Goal: Task Accomplishment & Management: Use online tool/utility

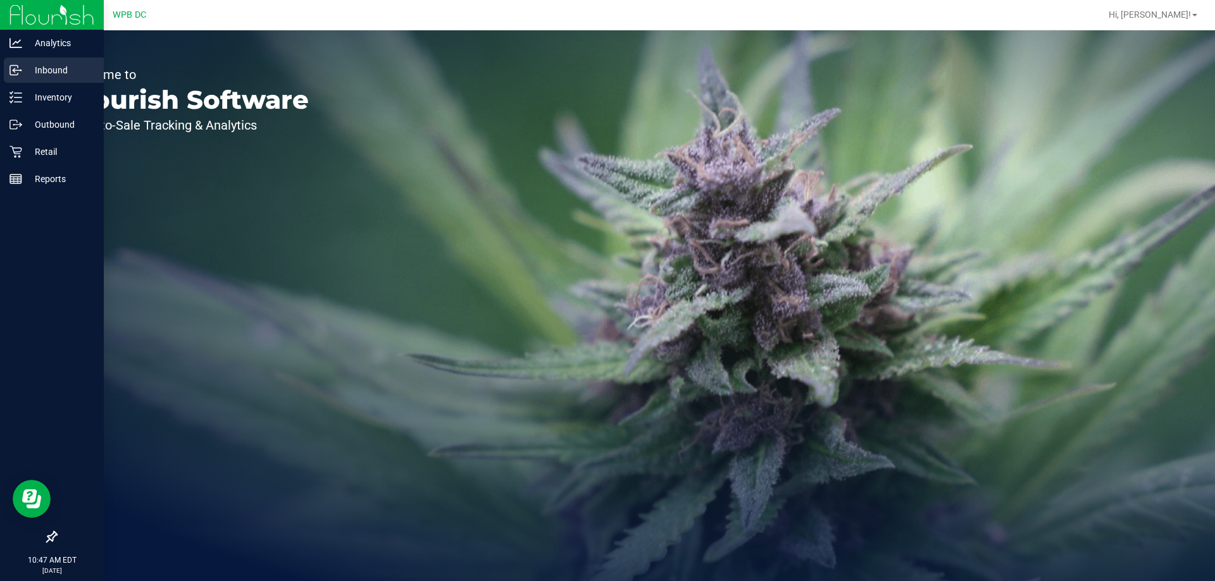
click at [59, 66] on p "Inbound" at bounding box center [60, 70] width 76 height 15
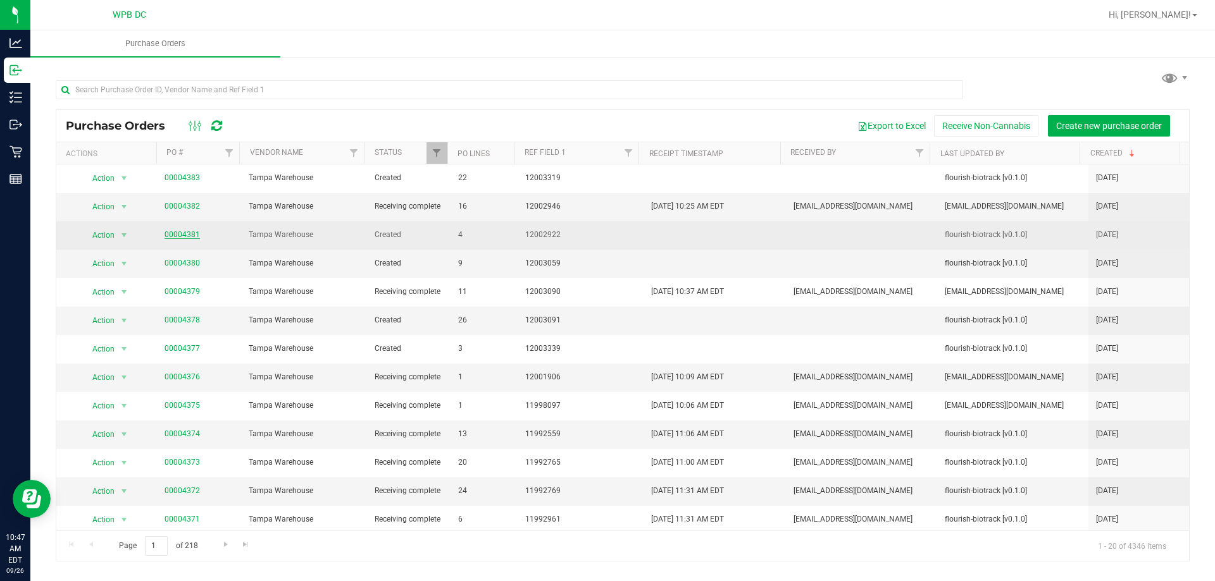
click at [170, 233] on link "00004381" at bounding box center [181, 234] width 35 height 9
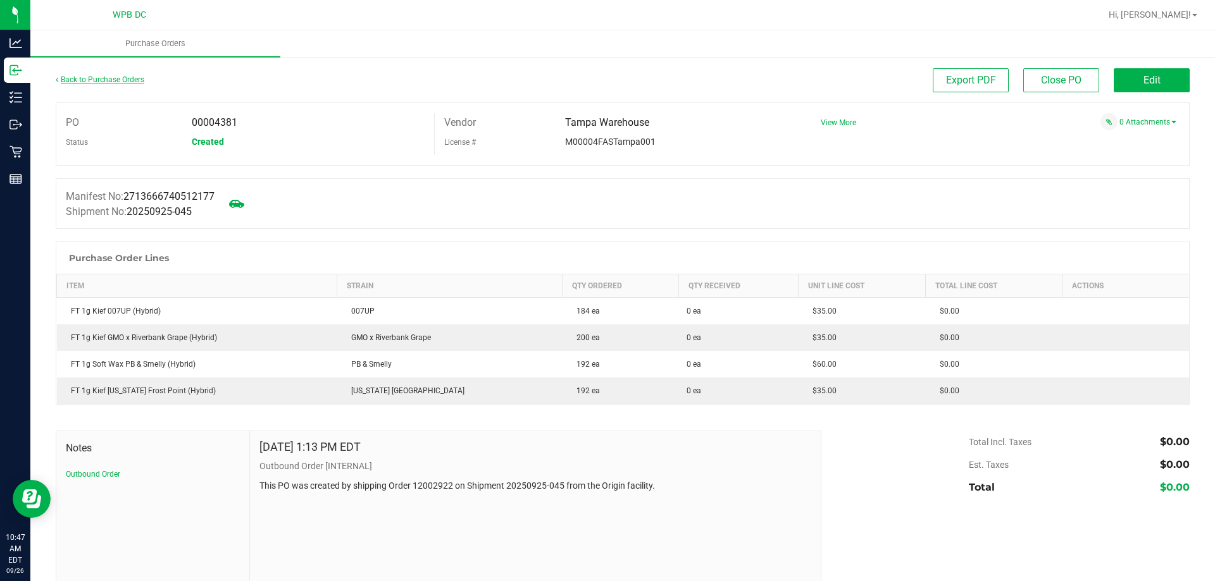
click at [58, 75] on link "Back to Purchase Orders" at bounding box center [100, 79] width 89 height 9
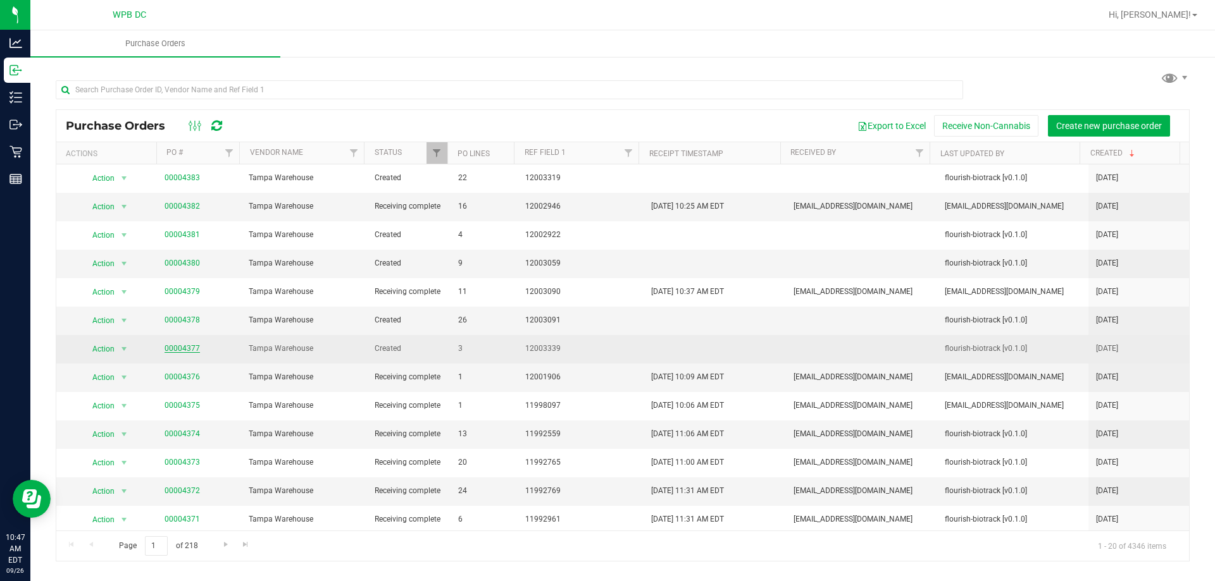
click at [188, 351] on link "00004377" at bounding box center [181, 348] width 35 height 9
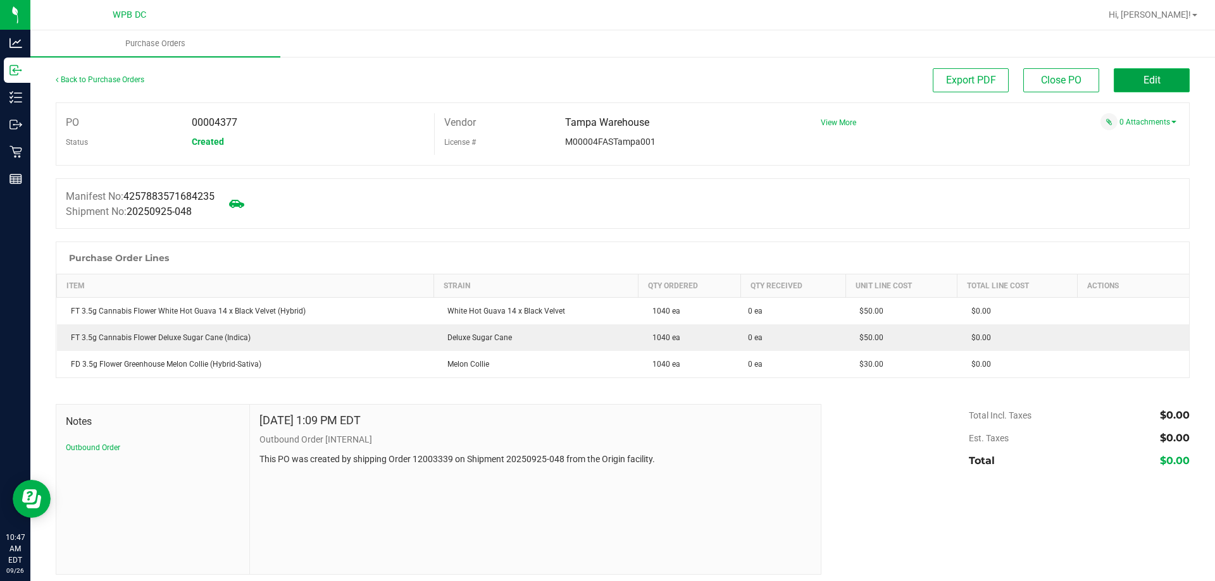
click at [1146, 82] on span "Edit" at bounding box center [1151, 80] width 17 height 12
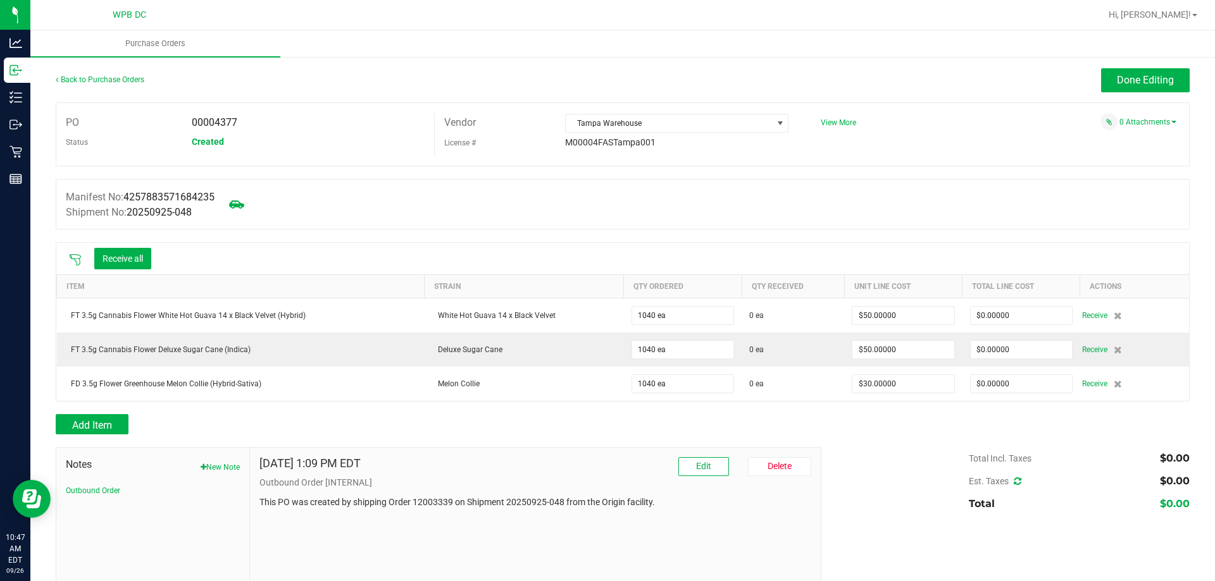
click at [78, 256] on icon at bounding box center [75, 260] width 13 height 13
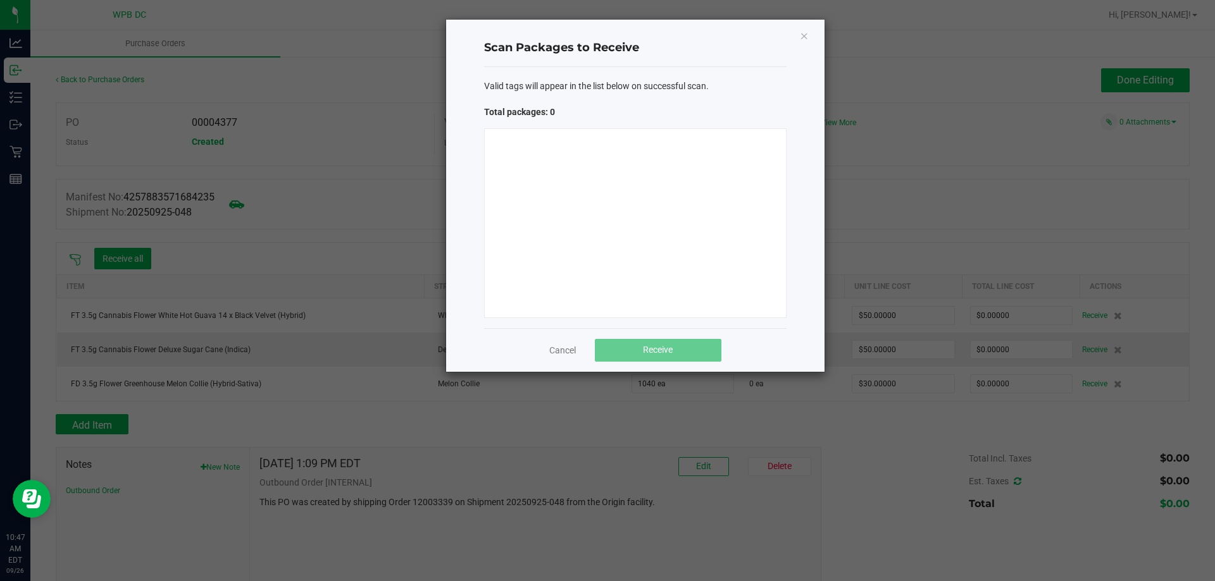
click at [652, 174] on div at bounding box center [635, 223] width 302 height 190
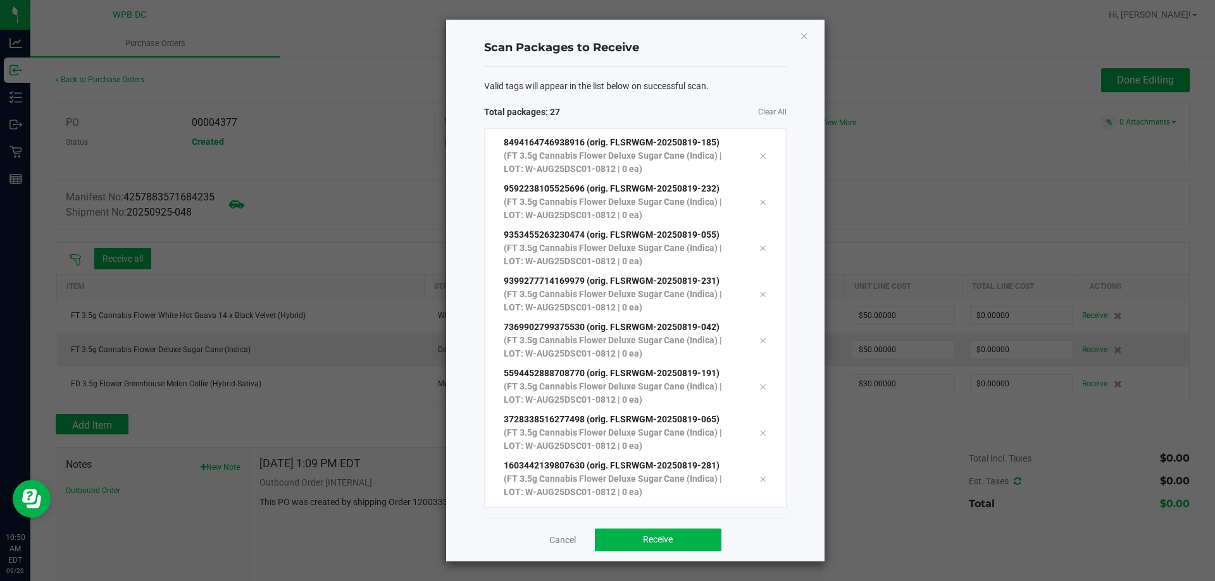
scroll to position [900, 0]
click at [660, 541] on span "Receive" at bounding box center [658, 540] width 30 height 10
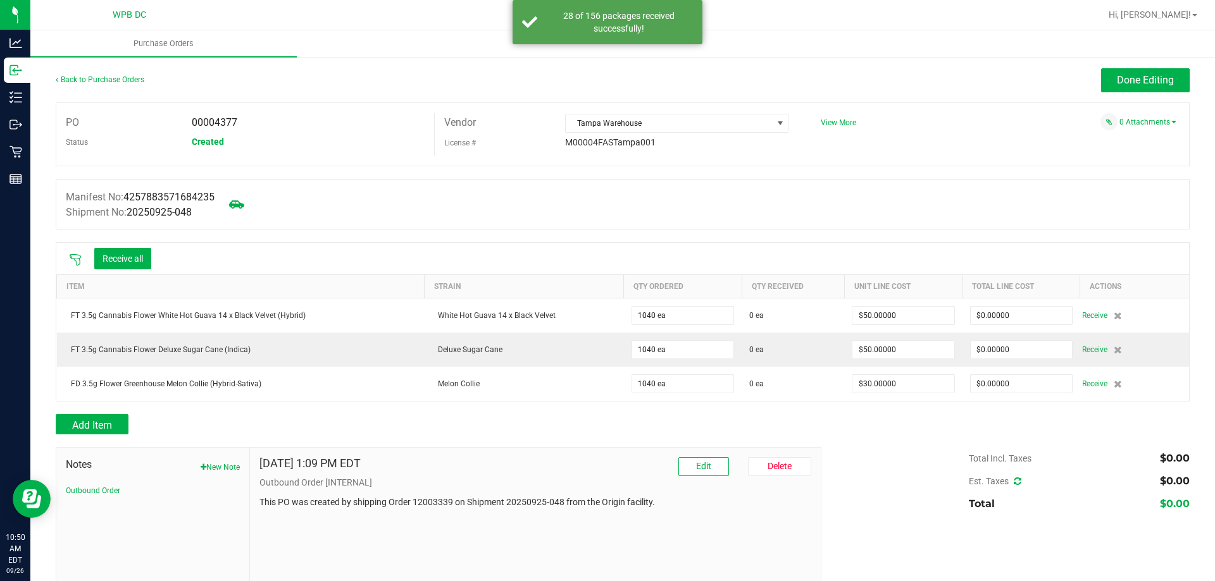
click at [71, 254] on icon at bounding box center [75, 260] width 13 height 13
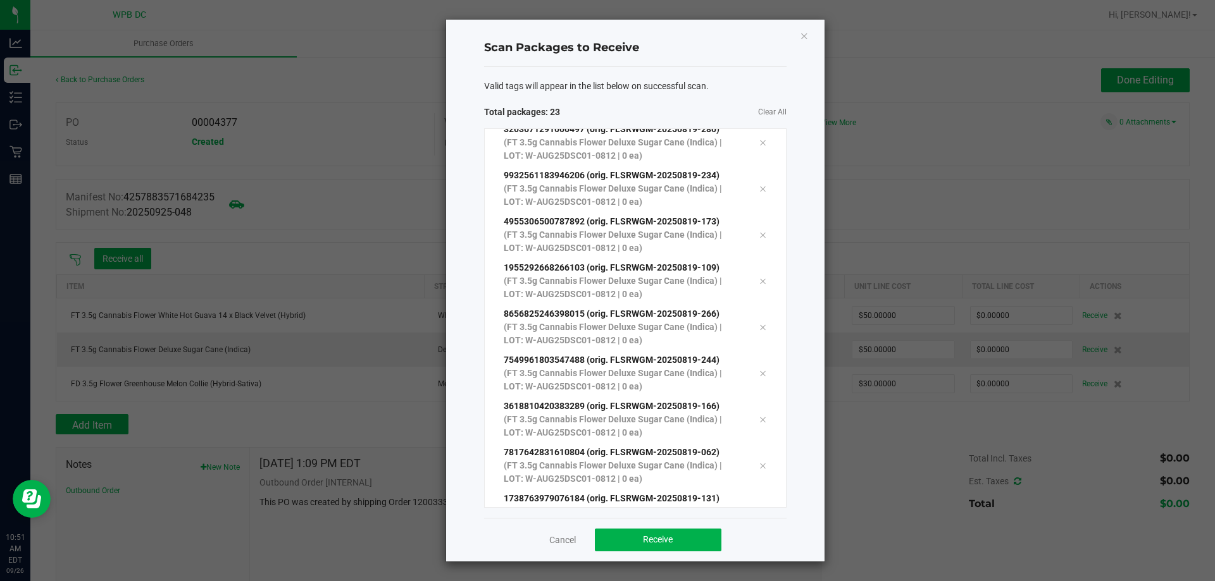
scroll to position [669, 0]
click at [667, 536] on span "Receive" at bounding box center [658, 540] width 30 height 10
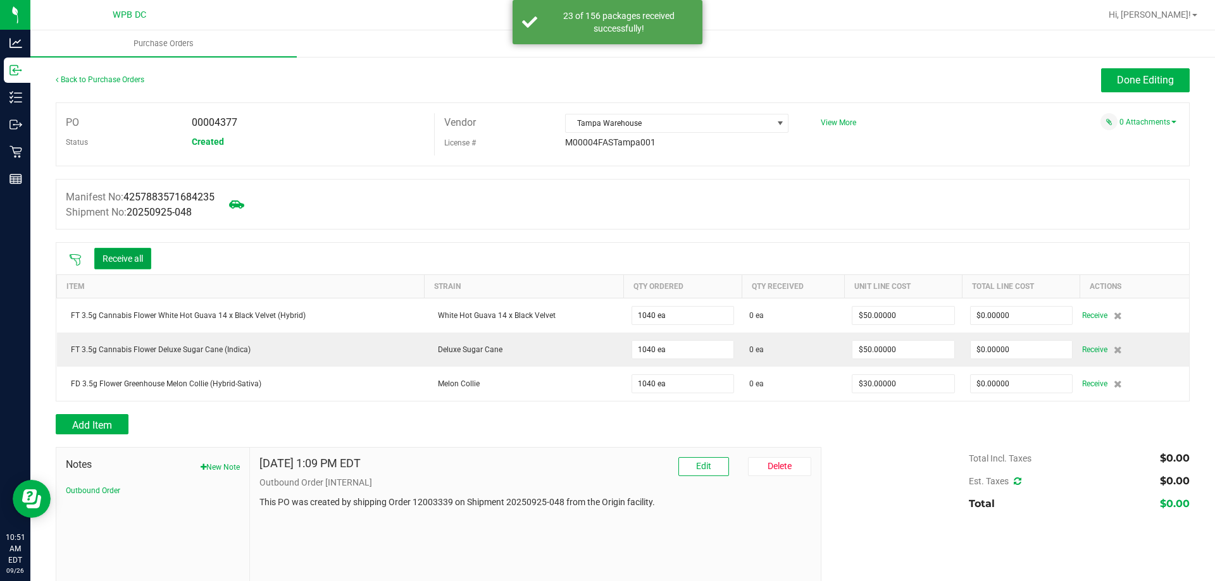
click at [134, 259] on button "Receive all" at bounding box center [122, 259] width 57 height 22
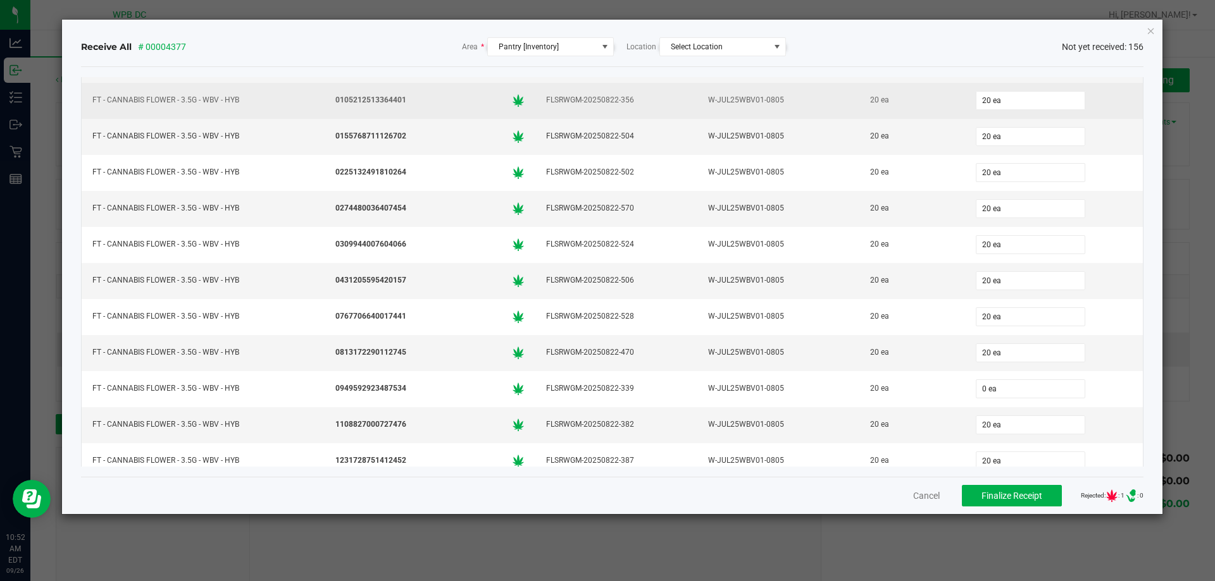
scroll to position [3796, 0]
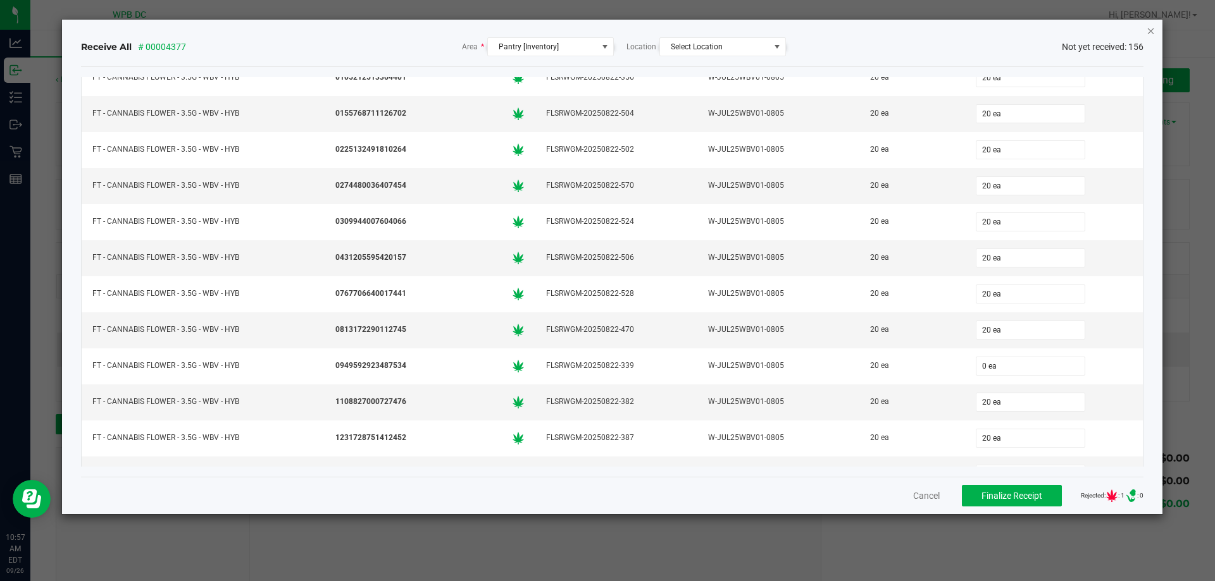
click at [1152, 36] on icon "Close" at bounding box center [1150, 30] width 9 height 15
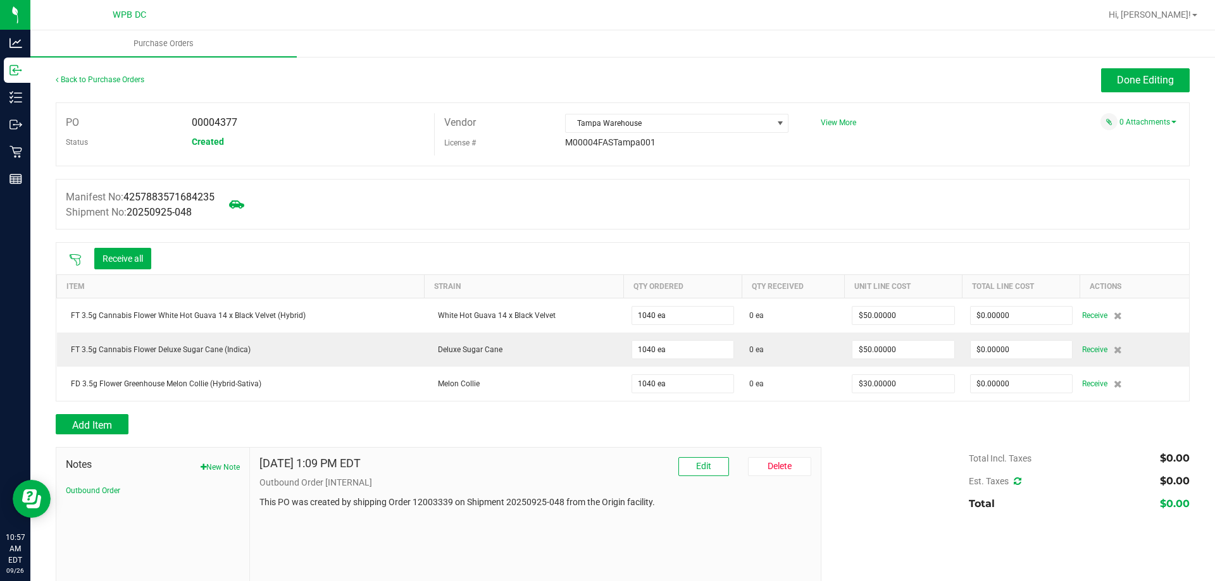
click at [71, 254] on icon at bounding box center [75, 260] width 13 height 13
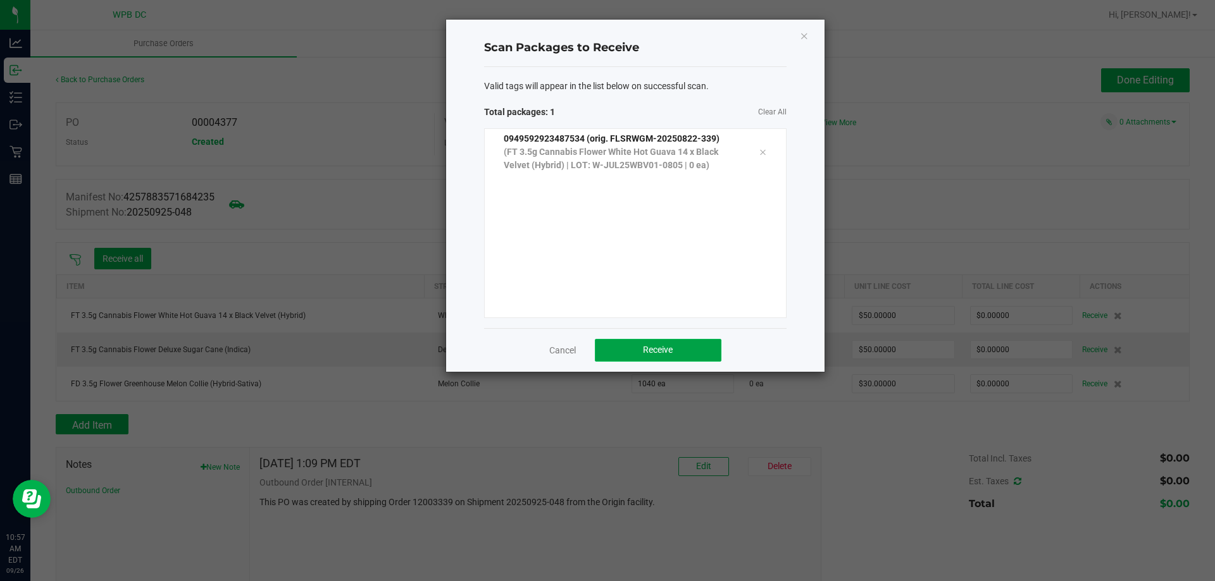
click at [651, 352] on span "Receive" at bounding box center [658, 350] width 30 height 10
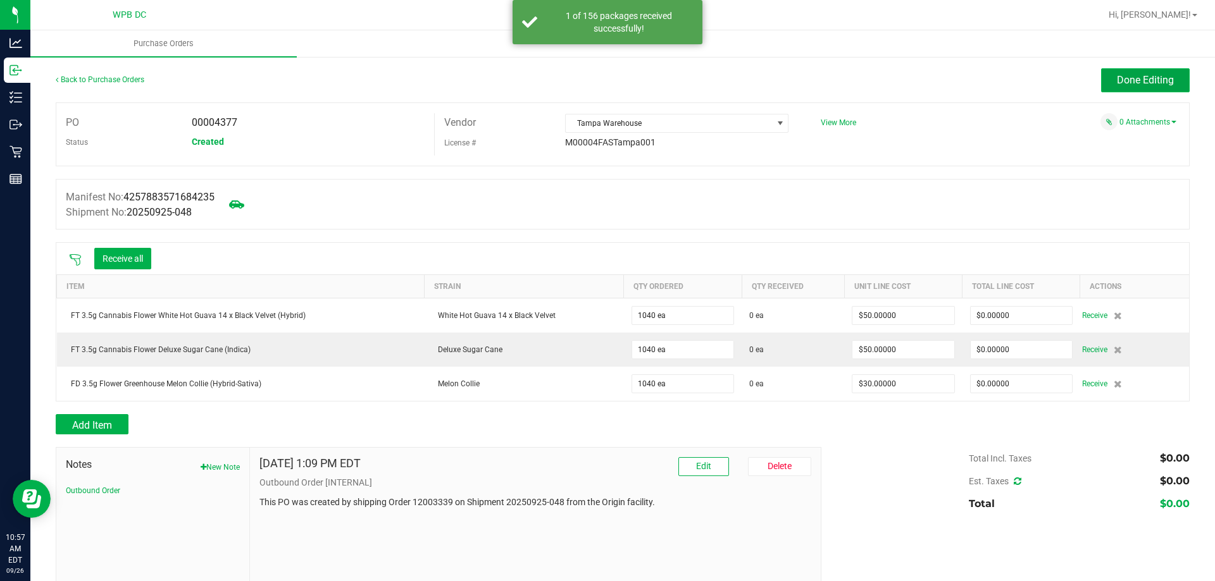
click at [1170, 84] on button "Done Editing" at bounding box center [1145, 80] width 89 height 24
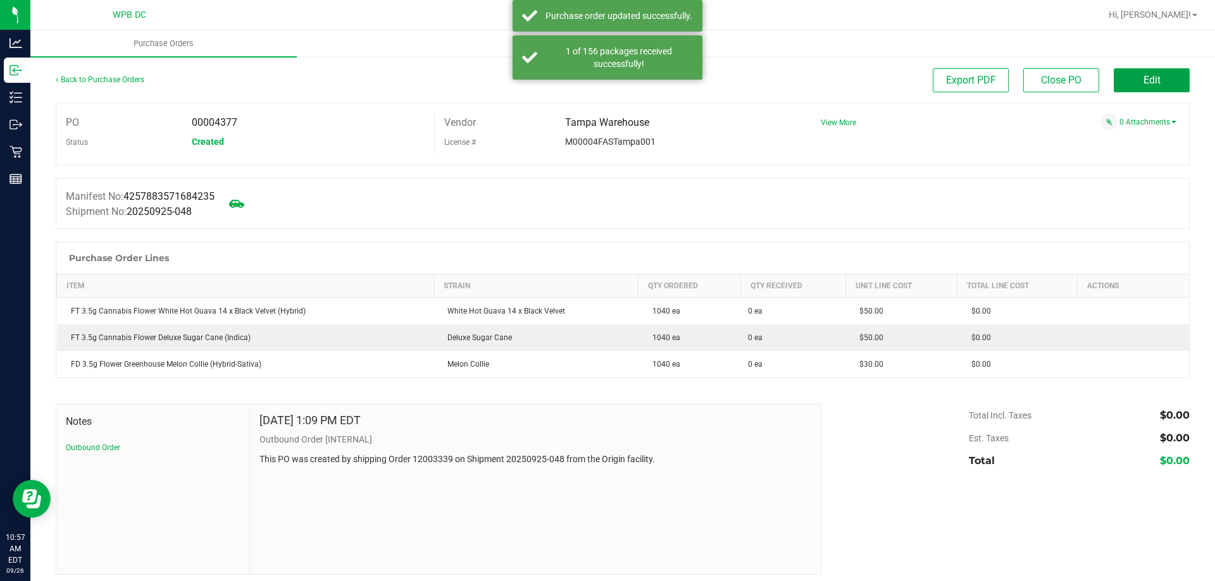
click at [1169, 84] on button "Edit" at bounding box center [1151, 80] width 76 height 24
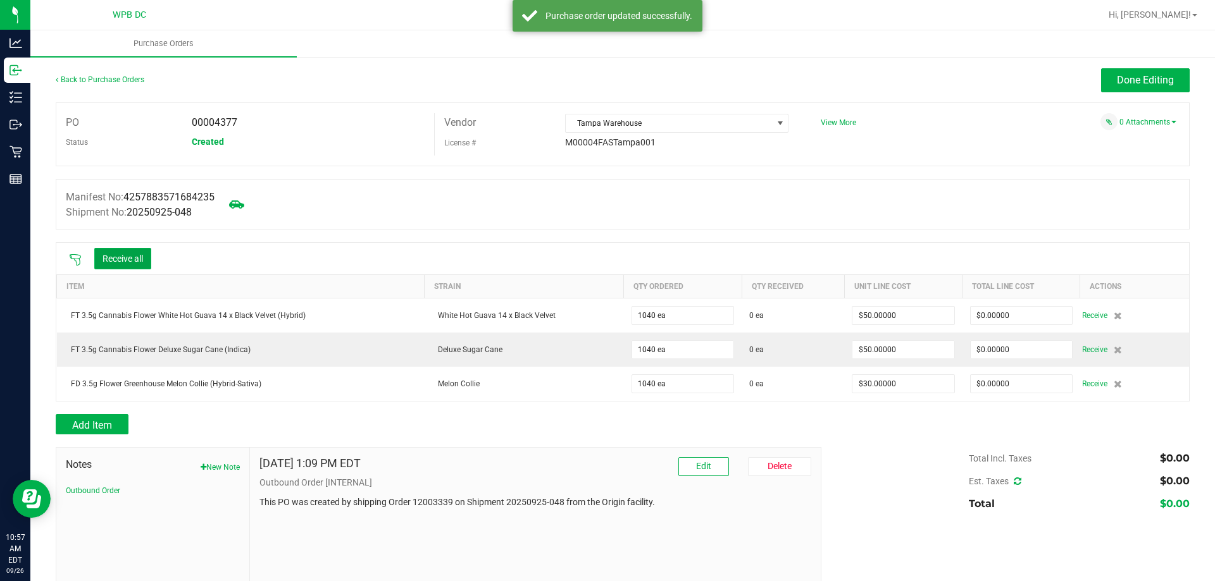
click at [115, 256] on button "Receive all" at bounding box center [122, 259] width 57 height 22
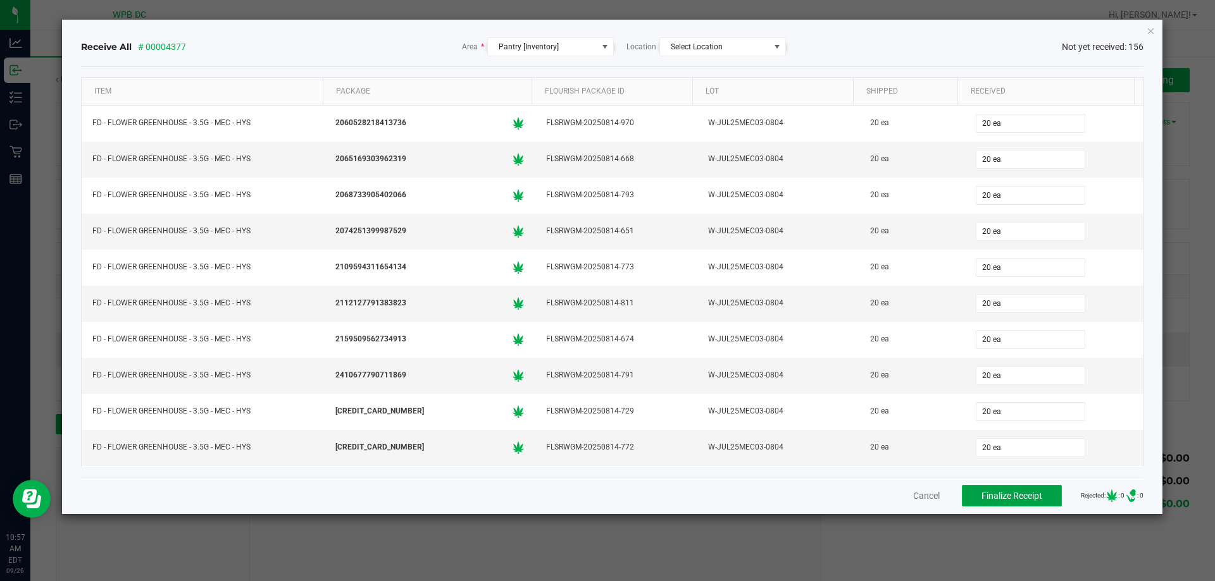
click at [998, 501] on button "Finalize Receipt" at bounding box center [1012, 496] width 100 height 22
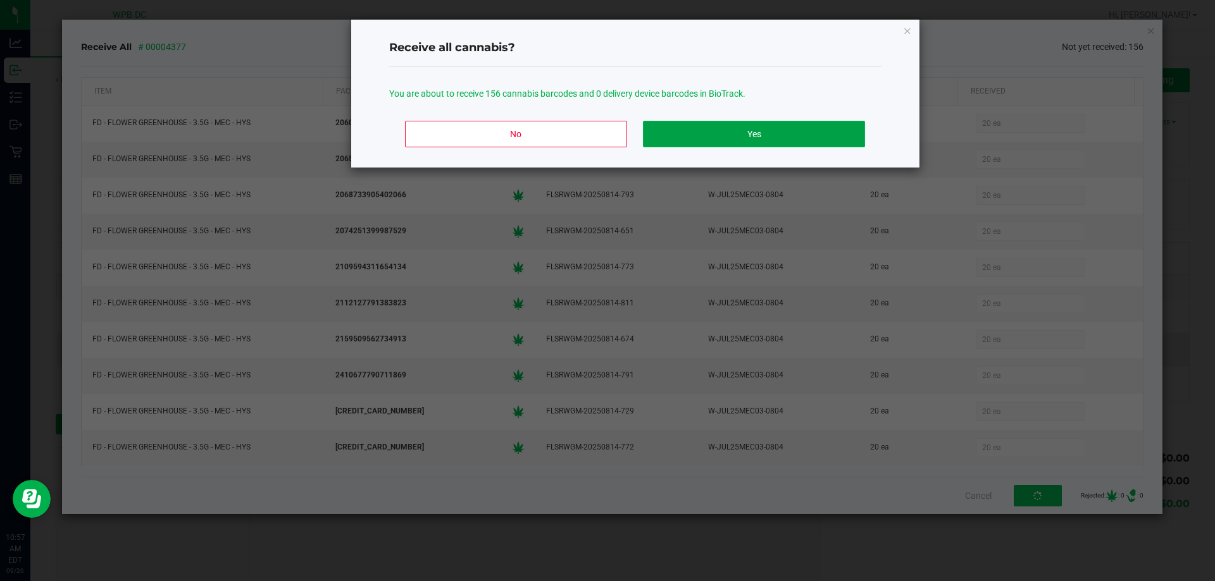
click at [810, 140] on button "Yes" at bounding box center [753, 134] width 221 height 27
